Goal: Communication & Community: Answer question/provide support

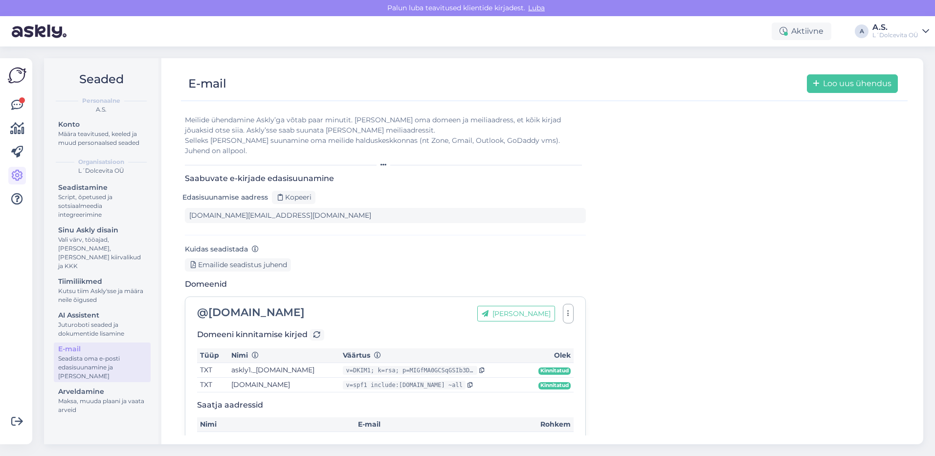
type input "[DOMAIN_NAME][EMAIL_ADDRESS][DOMAIN_NAME]"
click at [20, 106] on icon at bounding box center [17, 105] width 12 height 12
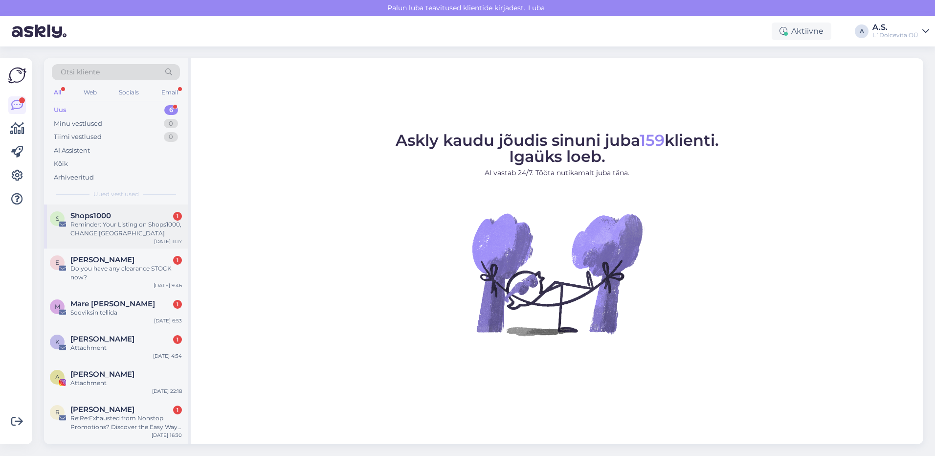
click at [120, 236] on div "Reminder: Your Listing on Shops1000, CHANGE [GEOGRAPHIC_DATA]" at bounding box center [126, 229] width 112 height 18
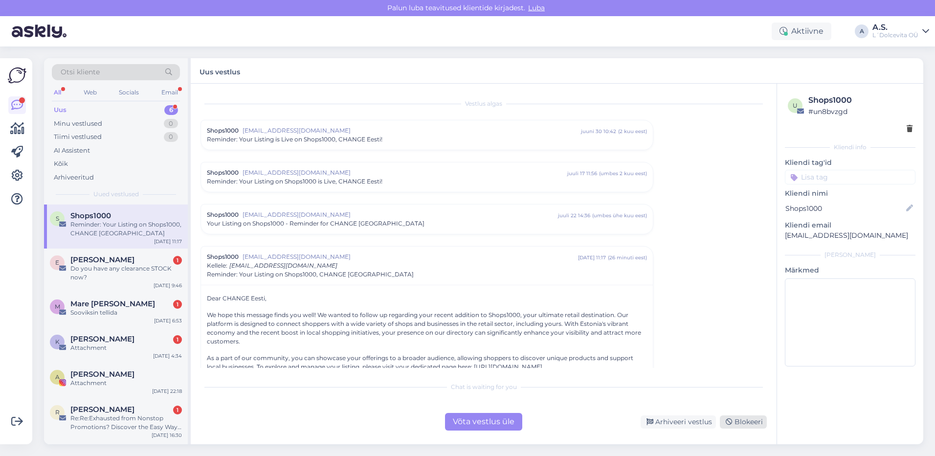
click at [739, 423] on div "Blokeeri" at bounding box center [743, 421] width 47 height 13
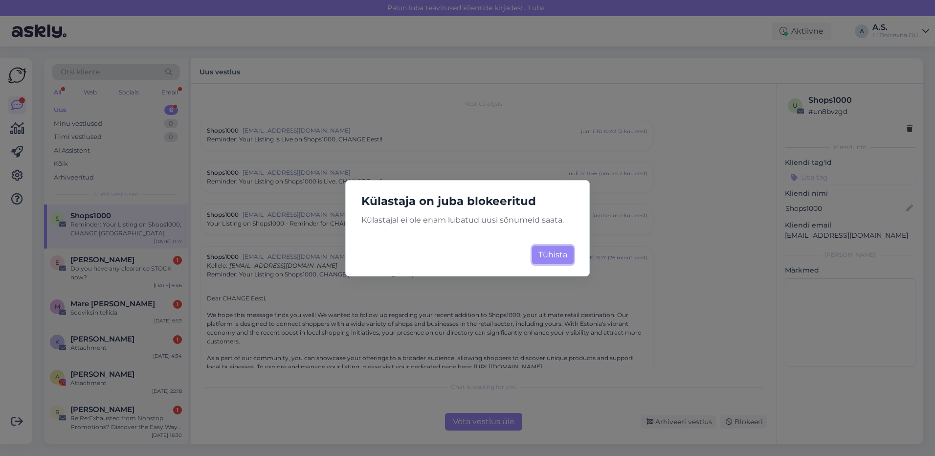
click at [545, 263] on button "Tühista" at bounding box center [553, 255] width 42 height 19
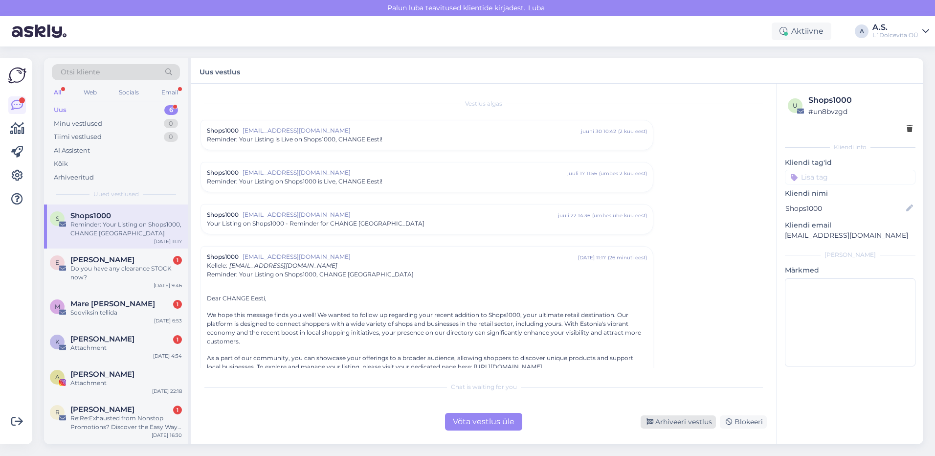
click at [696, 426] on div "Arhiveeri vestlus" at bounding box center [678, 421] width 75 height 13
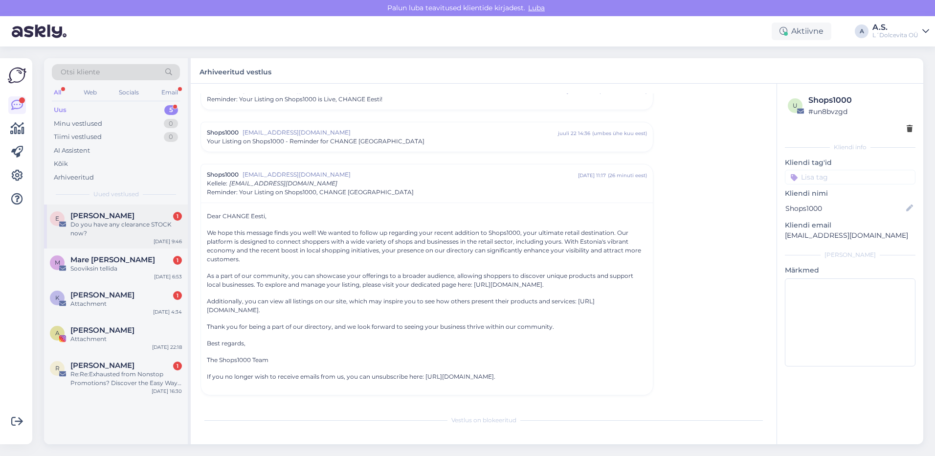
click at [123, 247] on div "E [PERSON_NAME] 1 Do you have any clearance STOCK now? [DATE] 9:46" at bounding box center [116, 226] width 144 height 44
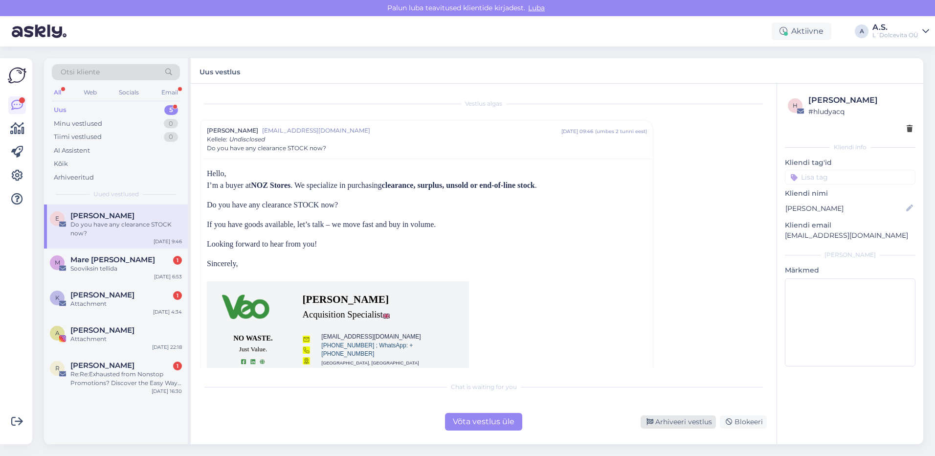
click at [682, 427] on div "Arhiveeri vestlus" at bounding box center [678, 421] width 75 height 13
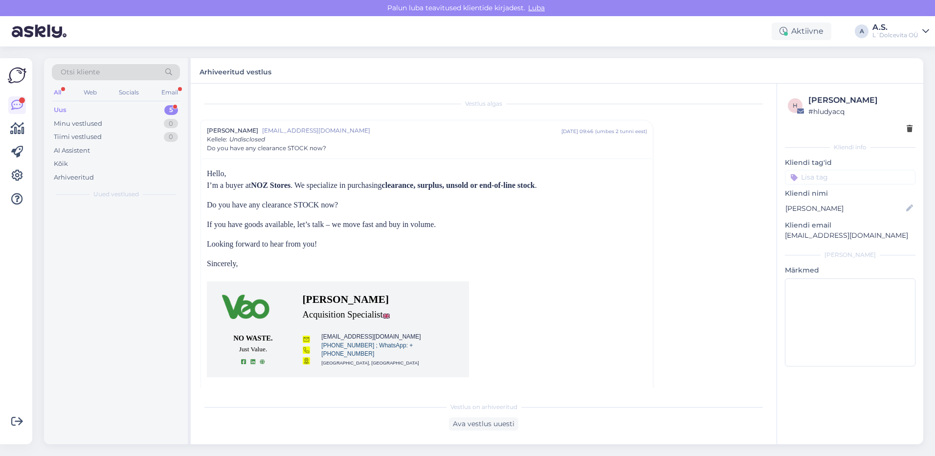
scroll to position [26, 0]
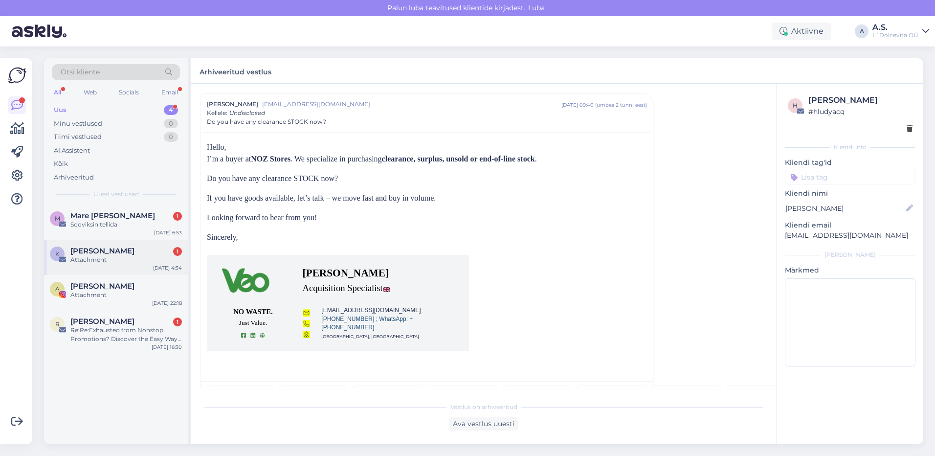
click at [126, 267] on div "K [PERSON_NAME] 1 Attachment [DATE] 4:34" at bounding box center [116, 257] width 144 height 35
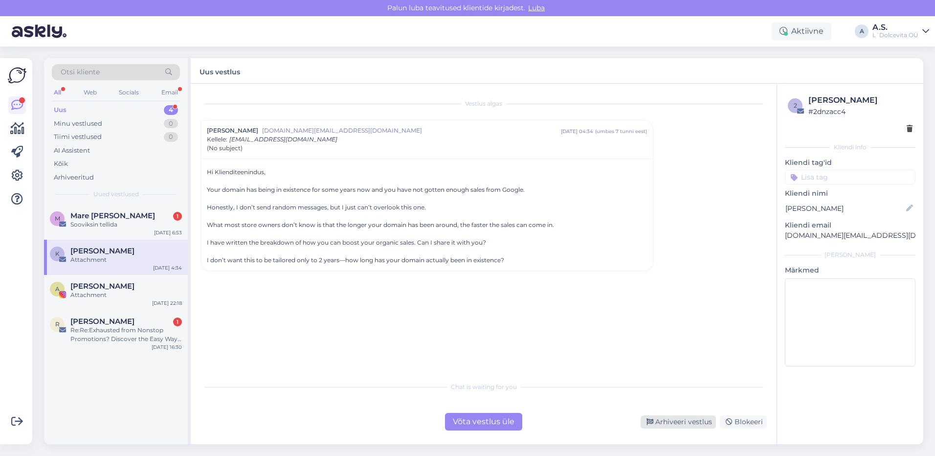
click at [682, 427] on div "Arhiveeri vestlus" at bounding box center [678, 421] width 75 height 13
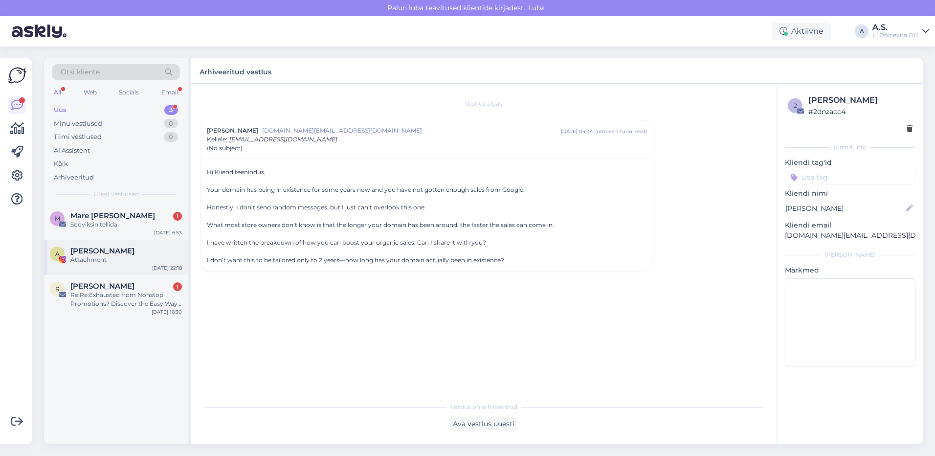
click at [156, 262] on div "Attachment" at bounding box center [126, 259] width 112 height 9
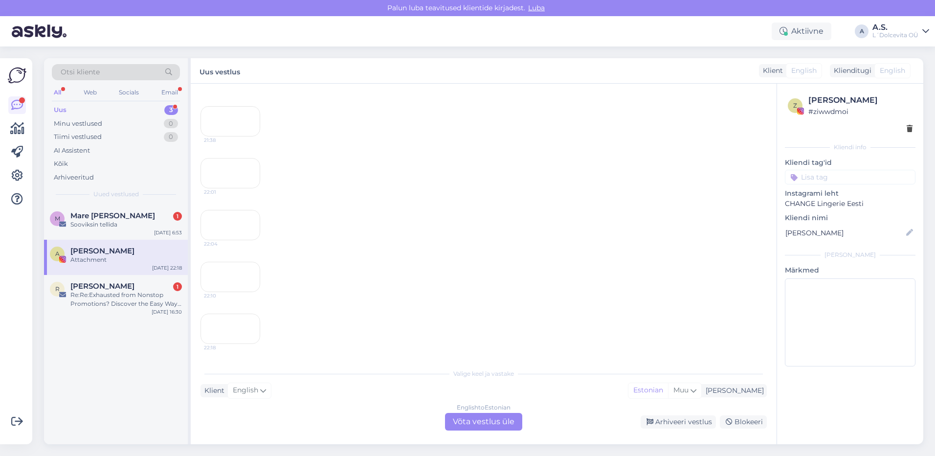
scroll to position [1303, 0]
click at [677, 421] on div "Arhiveeri vestlus" at bounding box center [678, 421] width 75 height 13
click at [694, 424] on div "Arhiveeri vestlus" at bounding box center [678, 421] width 75 height 13
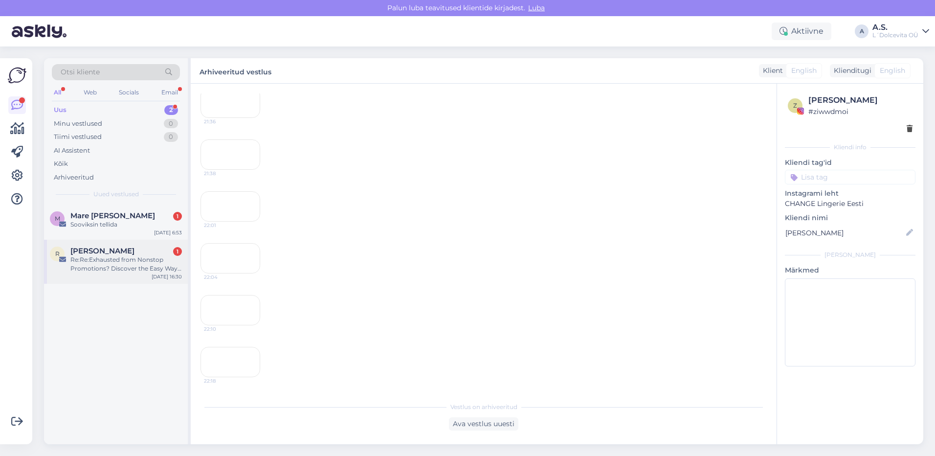
click at [92, 278] on div "[PERSON_NAME] 1 Re:Re:Exhausted from Nonstop Promotions? Discover the Easy Way …" at bounding box center [116, 262] width 144 height 44
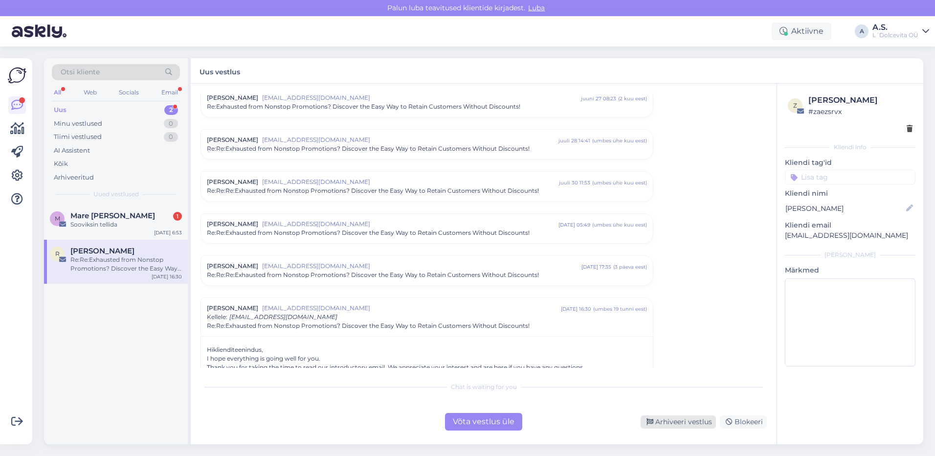
click at [693, 420] on div "Arhiveeri vestlus" at bounding box center [678, 421] width 75 height 13
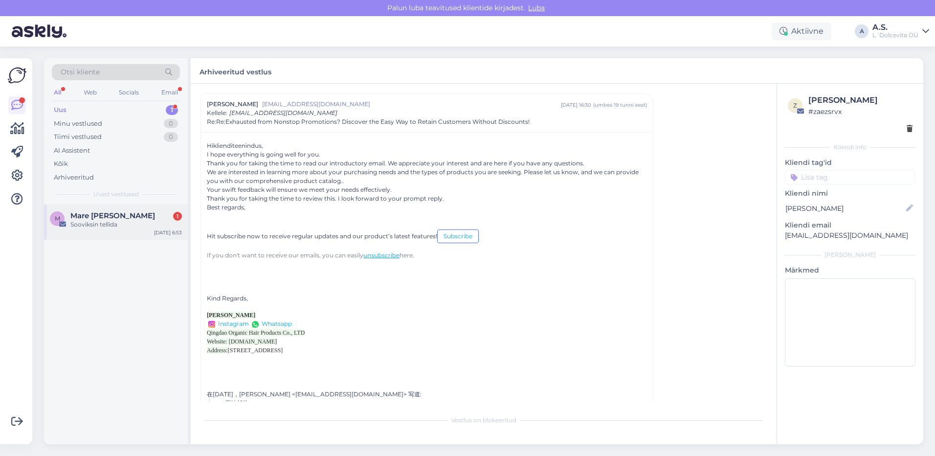
click at [130, 225] on div "Sooviksin tellida" at bounding box center [126, 224] width 112 height 9
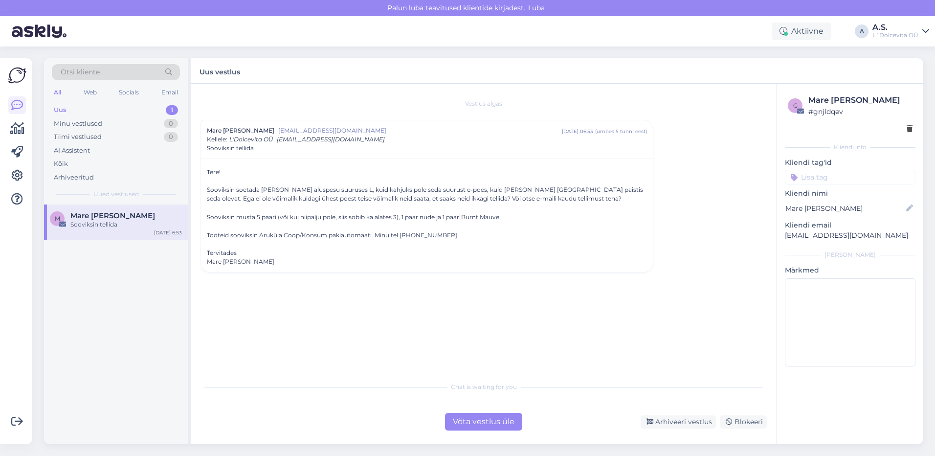
click at [498, 424] on div "Võta vestlus üle" at bounding box center [483, 422] width 77 height 18
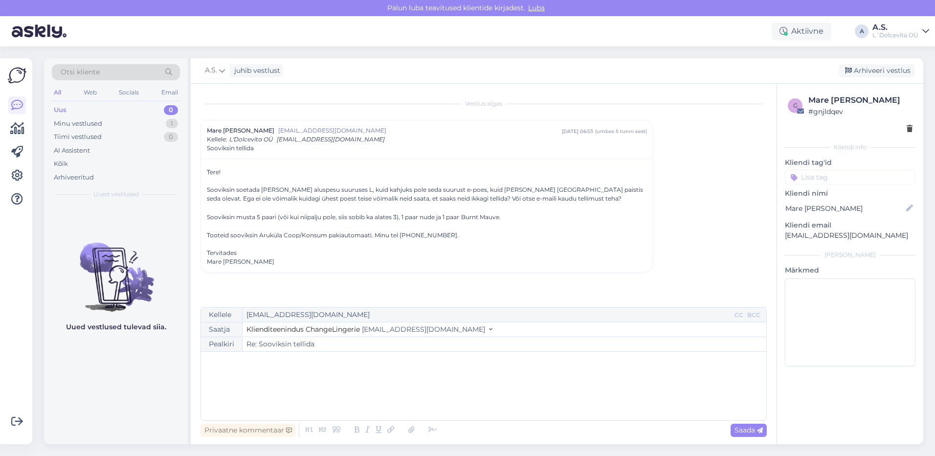
click at [349, 376] on div "﻿" at bounding box center [484, 386] width 556 height 59
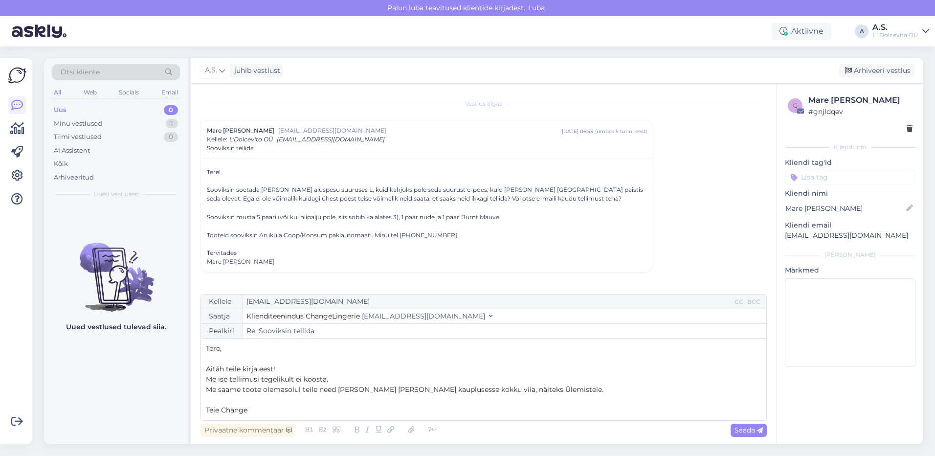
click at [340, 380] on p "Me ise tellimusi tegelikult ei koosta." at bounding box center [484, 379] width 556 height 10
click at [533, 394] on p "Me saame toote olemasolul teile need [PERSON_NAME] [PERSON_NAME] kauplusesse ko…" at bounding box center [484, 389] width 556 height 10
click at [266, 411] on p "Teie Change" at bounding box center [484, 410] width 556 height 10
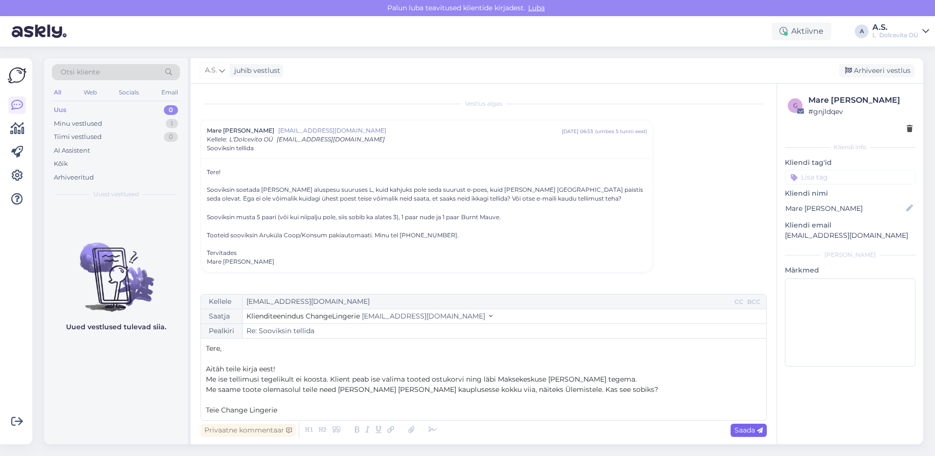
click at [748, 429] on span "Saada" at bounding box center [749, 430] width 28 height 9
type input "Re: Re: Sooviksin tellida"
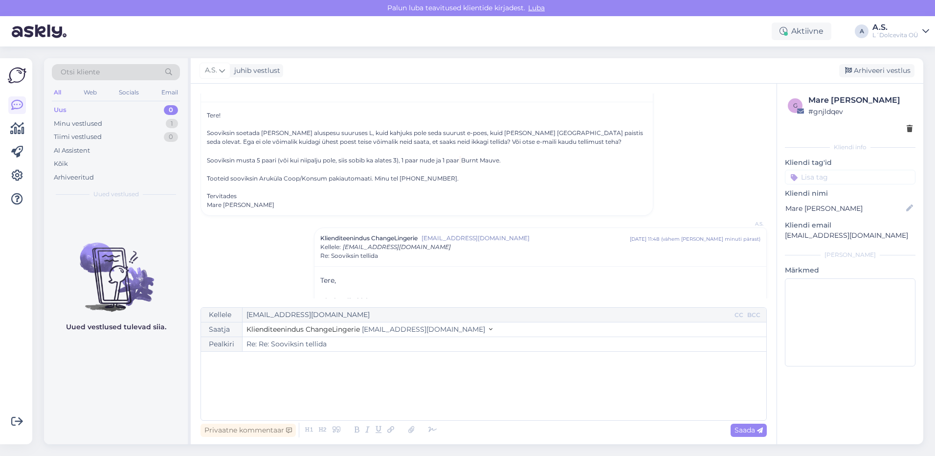
scroll to position [118, 0]
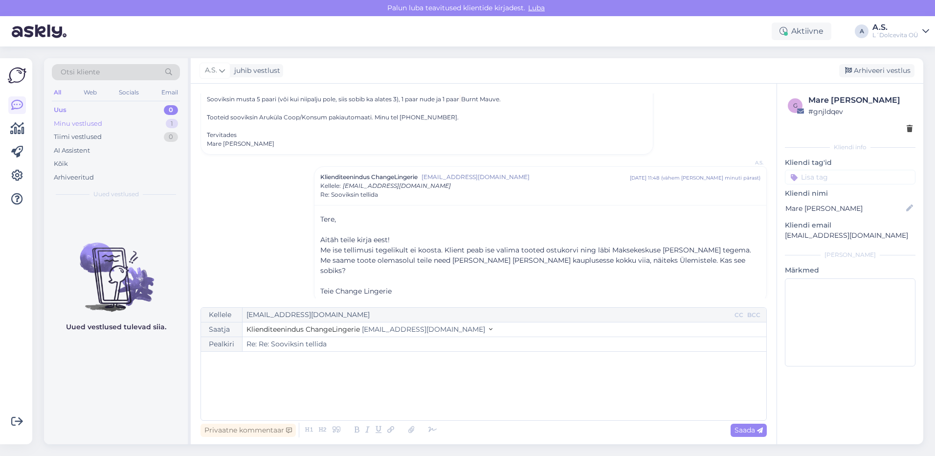
click at [99, 124] on div "Minu vestlused" at bounding box center [78, 124] width 48 height 10
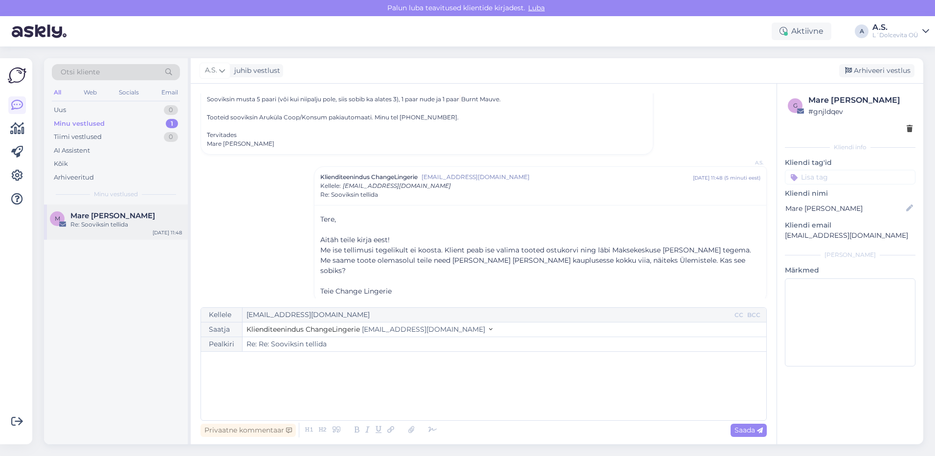
click at [153, 215] on div "Mare [PERSON_NAME]" at bounding box center [126, 215] width 112 height 9
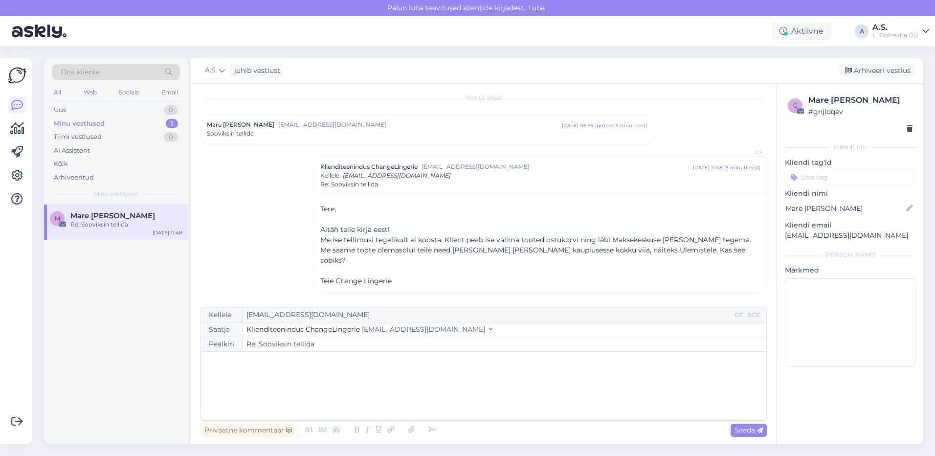
scroll to position [0, 0]
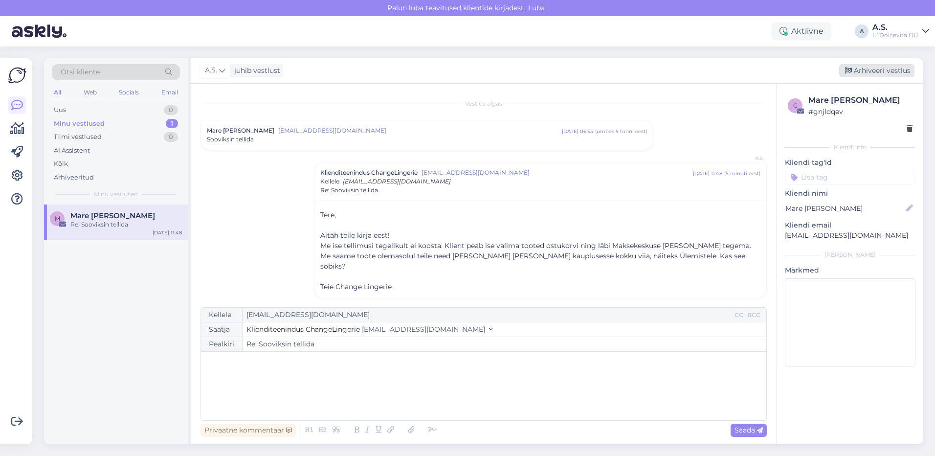
click at [874, 70] on div "Arhiveeri vestlus" at bounding box center [876, 70] width 75 height 13
